Goal: Information Seeking & Learning: Learn about a topic

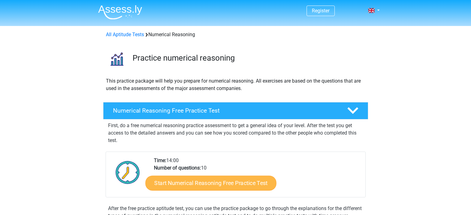
scroll to position [38, 0]
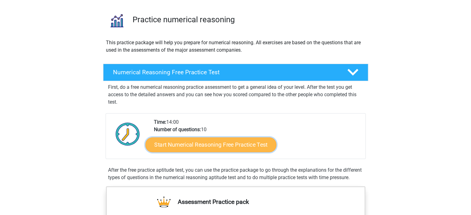
click at [232, 145] on link "Start Numerical Reasoning Free Practice Test" at bounding box center [210, 144] width 131 height 15
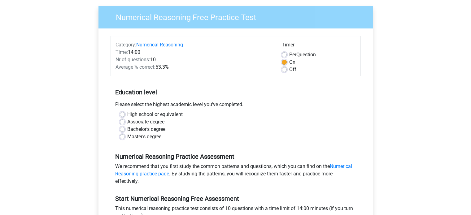
scroll to position [46, 0]
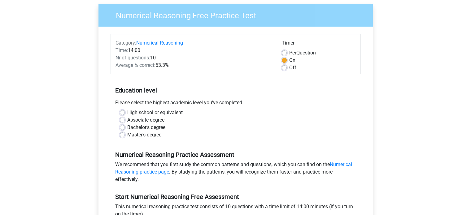
click at [153, 128] on label "Bachelor's degree" at bounding box center [146, 127] width 38 height 7
click at [125, 128] on input "Bachelor's degree" at bounding box center [122, 127] width 5 height 6
radio input "true"
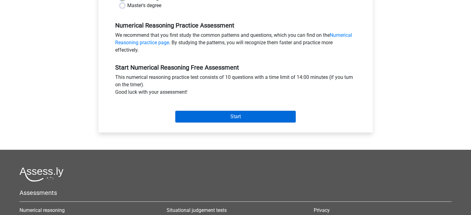
scroll to position [176, 0]
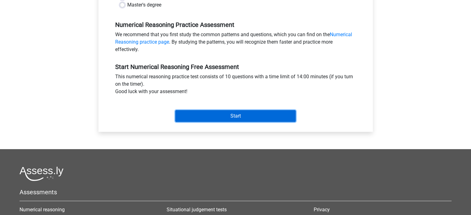
click at [236, 115] on input "Start" at bounding box center [235, 116] width 120 height 12
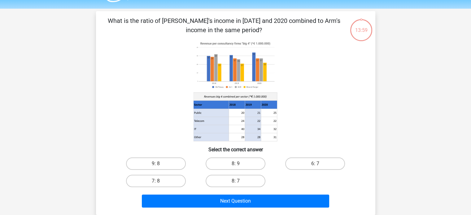
scroll to position [19, 0]
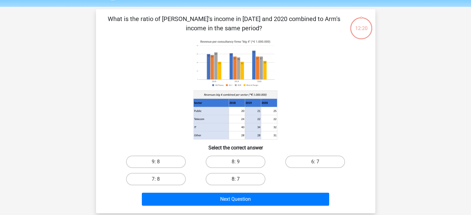
click at [252, 175] on label "8: 7" at bounding box center [235, 179] width 60 height 12
click at [239, 179] on input "8: 7" at bounding box center [237, 181] width 4 height 4
radio input "true"
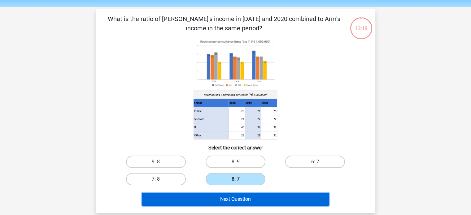
click at [254, 196] on button "Next Question" at bounding box center [235, 199] width 187 height 13
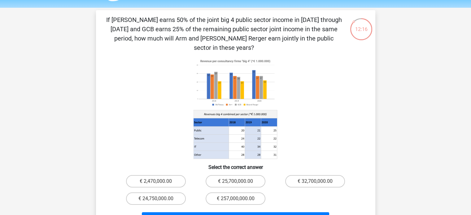
scroll to position [19, 0]
click at [329, 43] on div "If [PERSON_NAME] earns 50% of the joint big 4 public sector income in [DATE] th…" at bounding box center [235, 121] width 274 height 213
click at [148, 192] on label "€ 24,750,000.00" at bounding box center [156, 198] width 60 height 12
click at [156, 198] on input "€ 24,750,000.00" at bounding box center [158, 200] width 4 height 4
radio input "true"
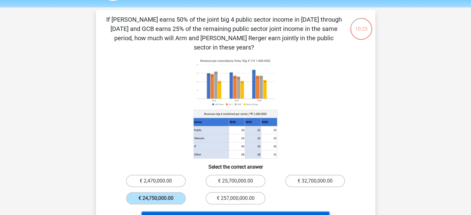
click at [203, 212] on button "Next Question" at bounding box center [235, 218] width 187 height 13
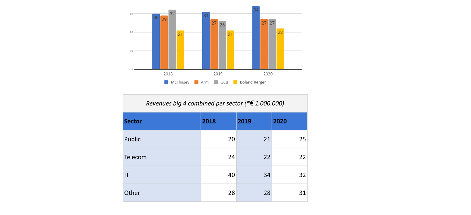
scroll to position [28, 0]
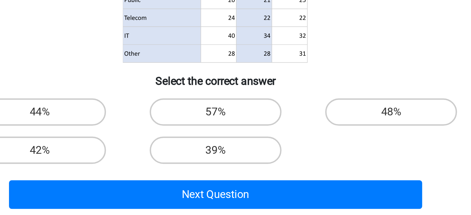
click at [248, 129] on icon at bounding box center [252, 126] width 16 height 8
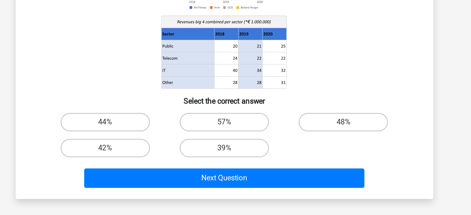
scroll to position [28, 0]
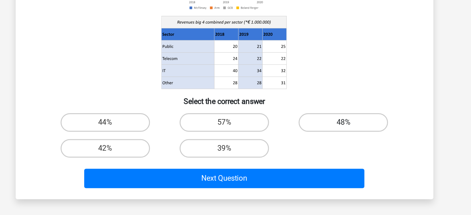
click at [334, 150] on label "48%" at bounding box center [315, 153] width 60 height 12
click at [319, 153] on input "48%" at bounding box center [317, 155] width 4 height 4
radio input "true"
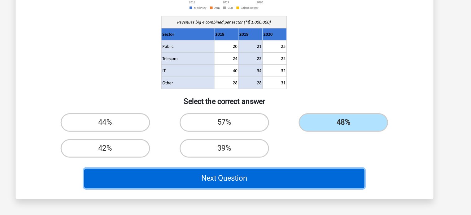
click at [312, 193] on button "Next Question" at bounding box center [235, 190] width 187 height 13
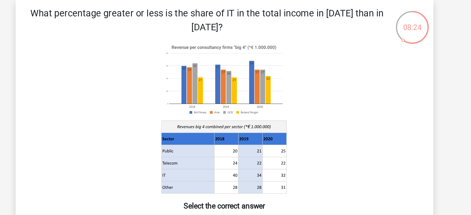
scroll to position [28, 0]
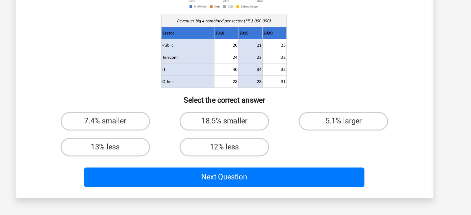
click at [312, 122] on icon at bounding box center [235, 79] width 249 height 102
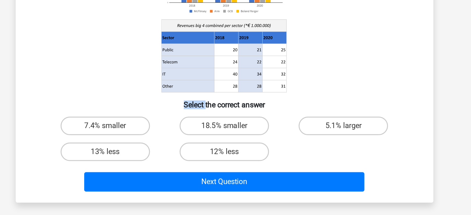
click at [312, 122] on icon at bounding box center [235, 82] width 249 height 102
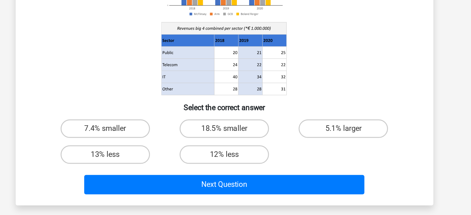
click at [312, 120] on icon at bounding box center [235, 83] width 249 height 102
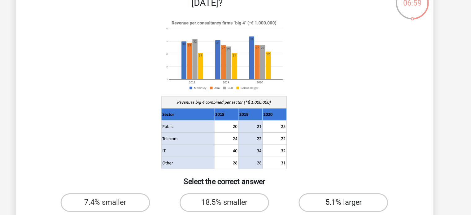
scroll to position [24, 0]
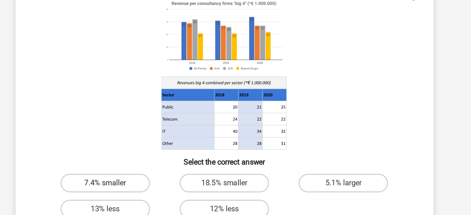
click at [160, 156] on label "7.4% smaller" at bounding box center [156, 157] width 60 height 12
click at [160, 157] on input "7.4% smaller" at bounding box center [158, 159] width 4 height 4
radio input "true"
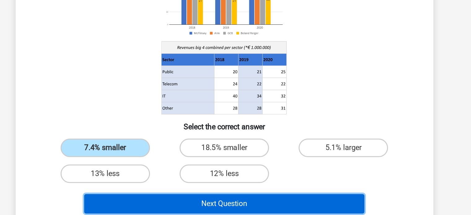
click at [217, 190] on button "Next Question" at bounding box center [235, 194] width 187 height 13
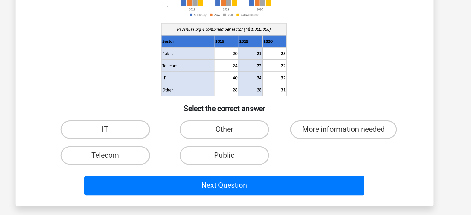
scroll to position [23, 0]
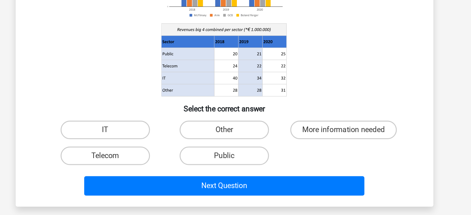
click at [238, 175] on input "Public" at bounding box center [237, 177] width 4 height 4
radio input "true"
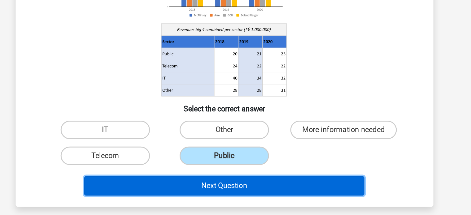
click at [246, 196] on button "Next Question" at bounding box center [235, 195] width 187 height 13
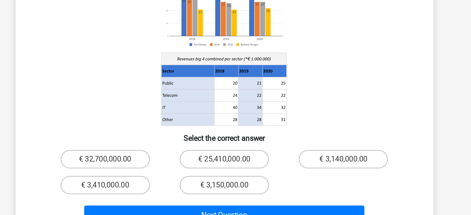
scroll to position [12, 0]
click at [247, 189] on label "€ 3,150,000.00" at bounding box center [235, 195] width 60 height 12
click at [239, 195] on input "€ 3,150,000.00" at bounding box center [237, 197] width 4 height 4
radio input "true"
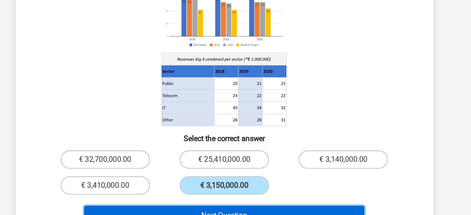
click at [248, 209] on button "Next Question" at bounding box center [235, 215] width 187 height 13
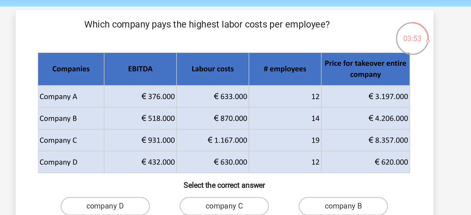
scroll to position [12, 0]
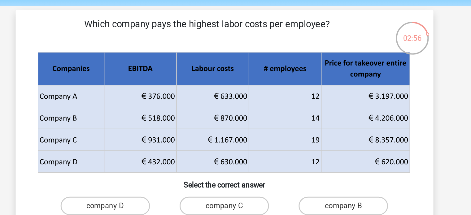
click at [294, 30] on p "Which company pays the highest labor costs per employee?" at bounding box center [224, 30] width 236 height 19
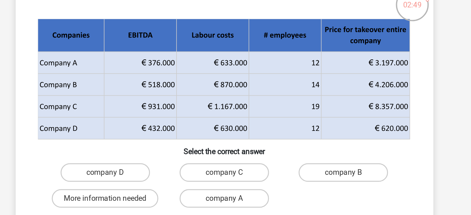
click at [315, 151] on input "company B" at bounding box center [317, 150] width 4 height 4
radio input "true"
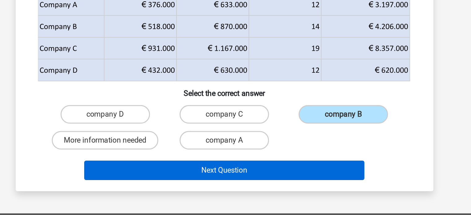
scroll to position [12, 0]
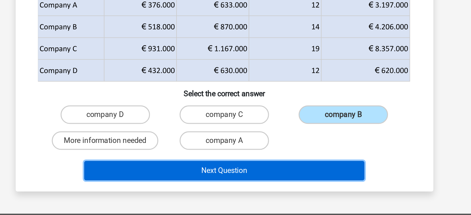
click at [307, 187] on button "Next Question" at bounding box center [235, 185] width 187 height 13
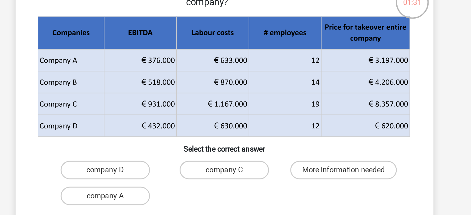
scroll to position [11, 0]
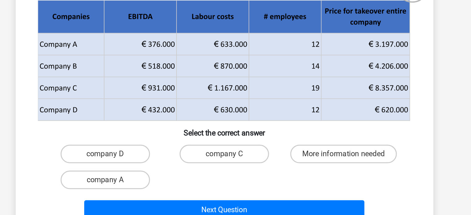
click at [166, 147] on label "company D" at bounding box center [156, 148] width 60 height 12
click at [160, 148] on input "company D" at bounding box center [158, 150] width 4 height 4
radio input "true"
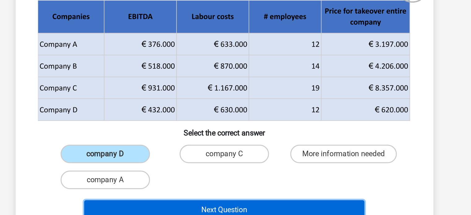
click at [259, 185] on button "Next Question" at bounding box center [235, 185] width 187 height 13
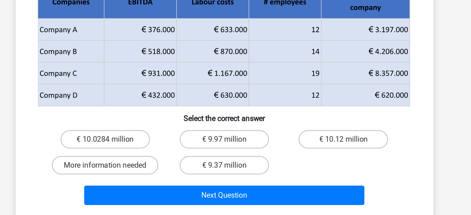
scroll to position [14, 0]
click at [239, 163] on label "€ 9.97 million" at bounding box center [235, 164] width 60 height 12
click at [239, 164] on input "€ 9.97 million" at bounding box center [237, 166] width 4 height 4
radio input "true"
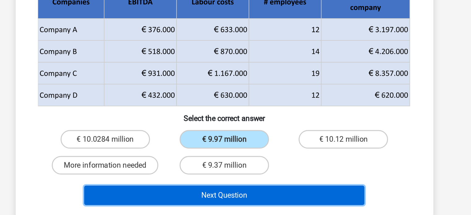
click at [248, 198] on button "Next Question" at bounding box center [235, 201] width 187 height 13
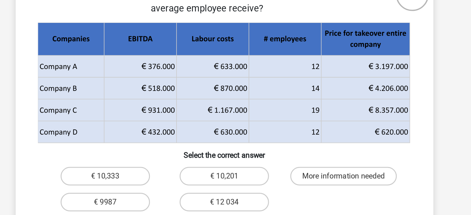
scroll to position [14, 0]
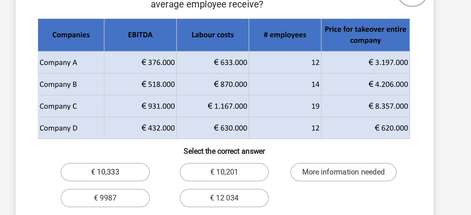
click at [165, 154] on label "€ 10,333" at bounding box center [156, 155] width 60 height 12
click at [160, 155] on input "€ 10,333" at bounding box center [158, 157] width 4 height 4
radio input "true"
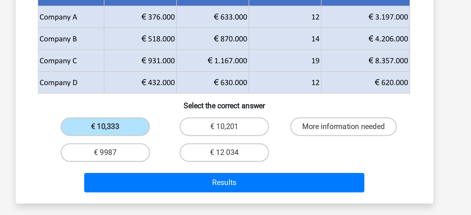
scroll to position [13, 0]
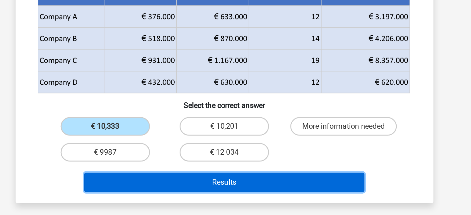
click at [215, 194] on button "Results" at bounding box center [235, 193] width 187 height 13
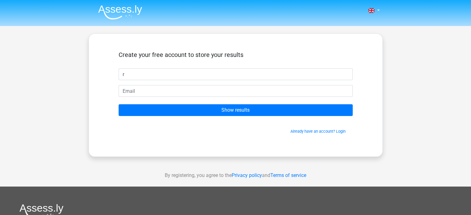
type input "r"
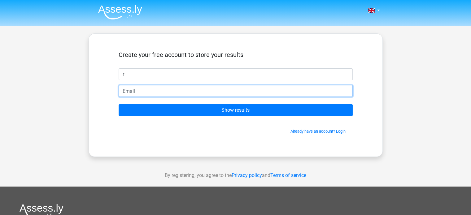
click at [253, 94] on input "email" at bounding box center [235, 91] width 234 height 12
type input "romybyron4@gmail.com"
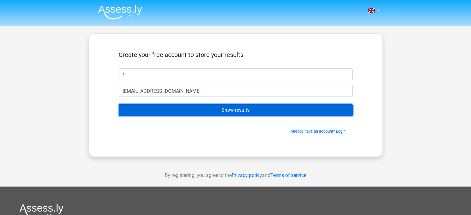
click at [254, 113] on input "Show results" at bounding box center [235, 110] width 234 height 12
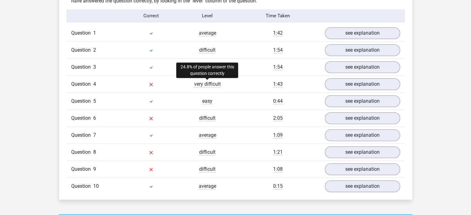
scroll to position [496, 0]
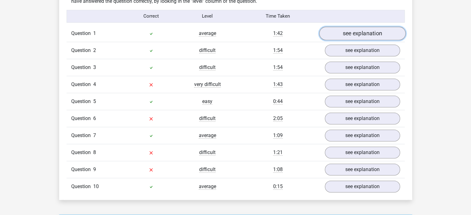
click at [366, 27] on link "see explanation" at bounding box center [362, 34] width 86 height 14
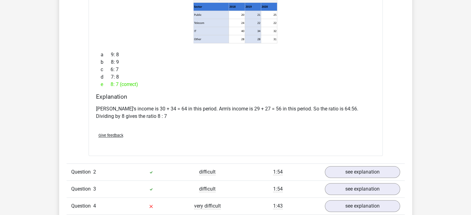
scroll to position [616, 0]
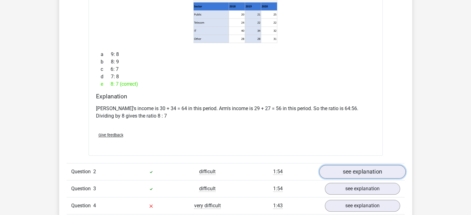
click at [374, 171] on link "see explanation" at bounding box center [362, 172] width 86 height 14
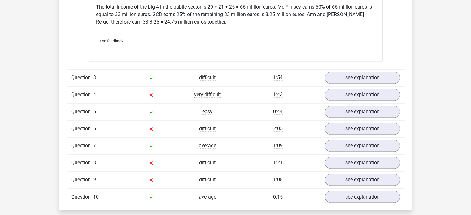
scroll to position [992, 0]
click at [376, 70] on link "see explanation" at bounding box center [362, 77] width 86 height 14
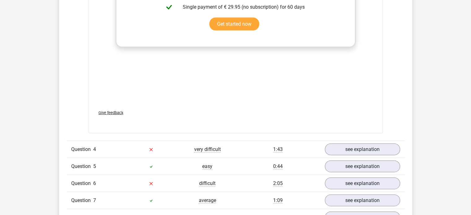
scroll to position [1361, 0]
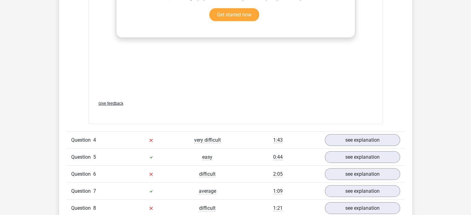
drag, startPoint x: 376, startPoint y: 69, endPoint x: 374, endPoint y: 115, distance: 45.8
click at [372, 134] on link "see explanation" at bounding box center [362, 141] width 86 height 14
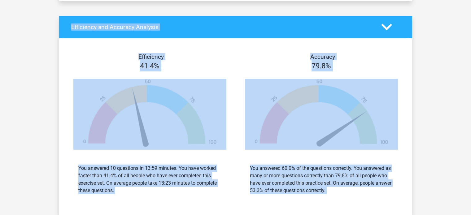
scroll to position [1990, 0]
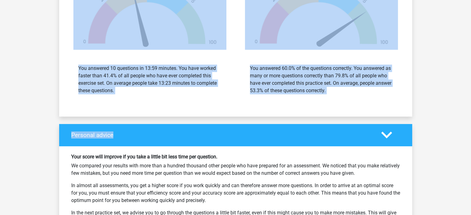
drag, startPoint x: 339, startPoint y: 230, endPoint x: 333, endPoint y: 213, distance: 17.6
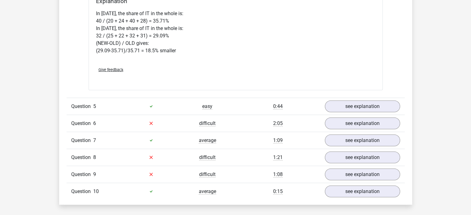
scroll to position [1696, 0]
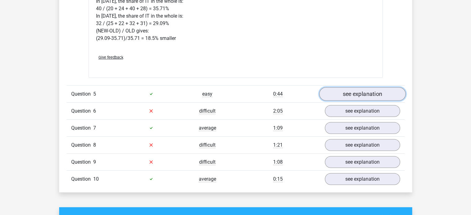
click at [362, 87] on link "see explanation" at bounding box center [362, 94] width 86 height 14
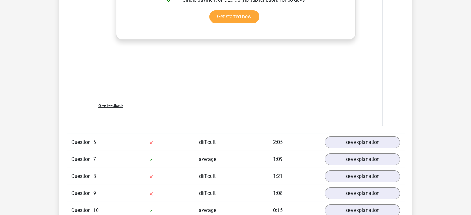
scroll to position [2074, 0]
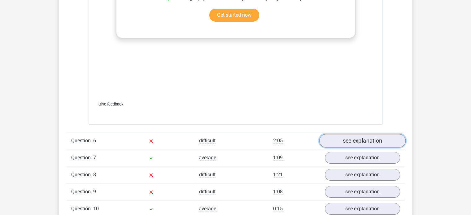
click at [363, 134] on link "see explanation" at bounding box center [362, 141] width 86 height 14
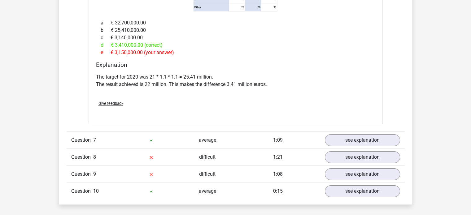
scroll to position [2361, 0]
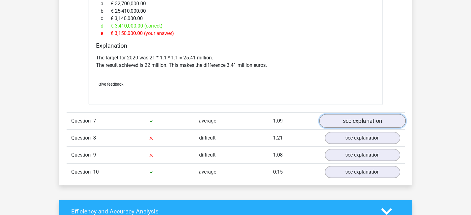
click at [381, 114] on link "see explanation" at bounding box center [362, 121] width 86 height 14
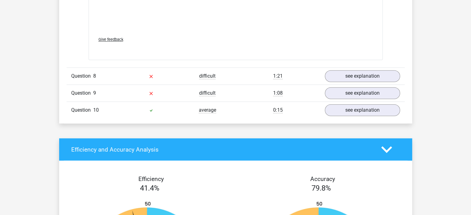
scroll to position [2818, 0]
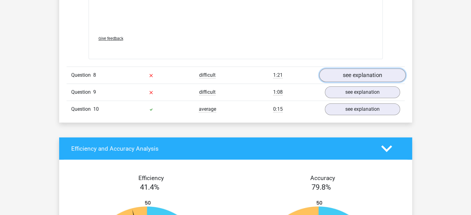
click at [372, 68] on link "see explanation" at bounding box center [362, 75] width 86 height 14
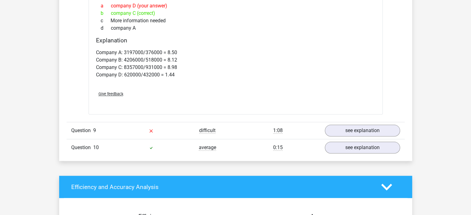
scroll to position [3022, 0]
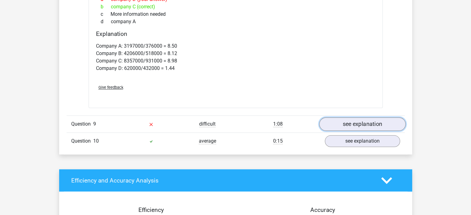
click at [344, 118] on link "see explanation" at bounding box center [362, 125] width 86 height 14
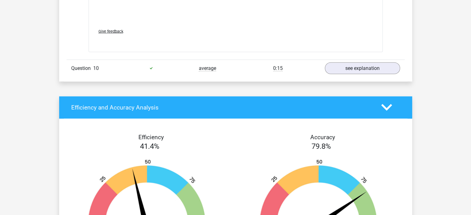
scroll to position [3503, 0]
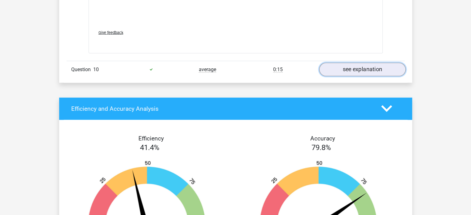
click at [372, 62] on link "see explanation" at bounding box center [362, 69] width 86 height 14
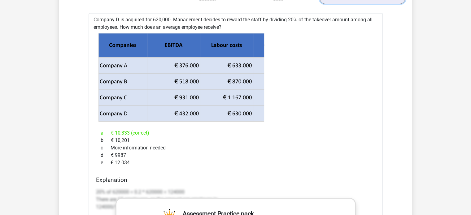
scroll to position [3572, 0]
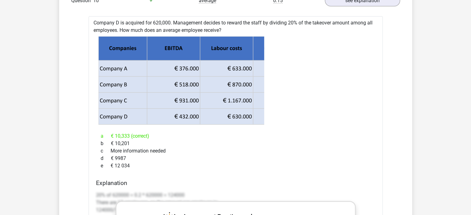
click at [273, 179] on h4 "Explanation" at bounding box center [235, 182] width 279 height 7
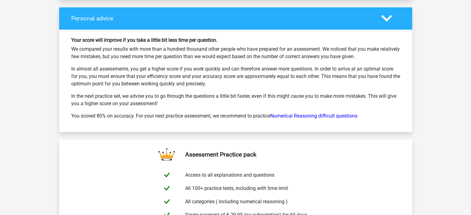
scroll to position [4203, 0]
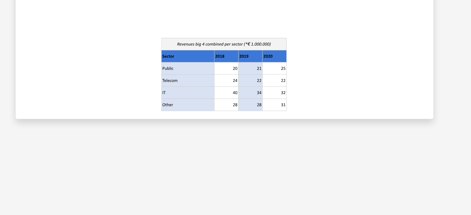
scroll to position [13, 0]
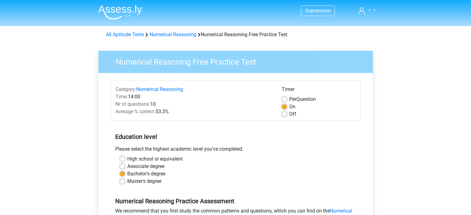
scroll to position [176, 0]
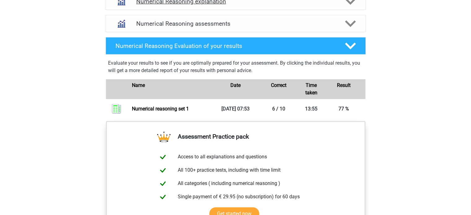
scroll to position [393, 0]
